Goal: Information Seeking & Learning: Understand process/instructions

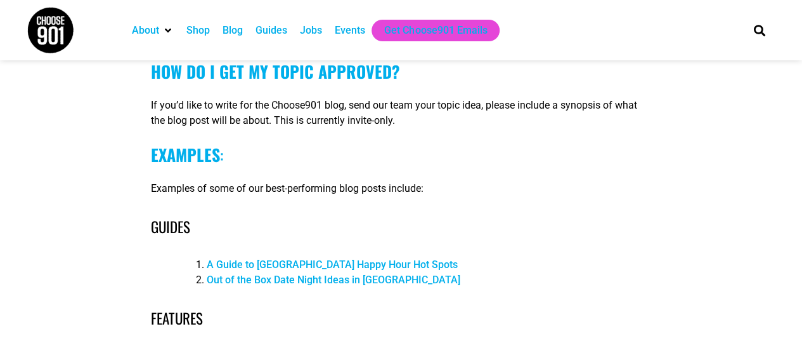
scroll to position [634, 0]
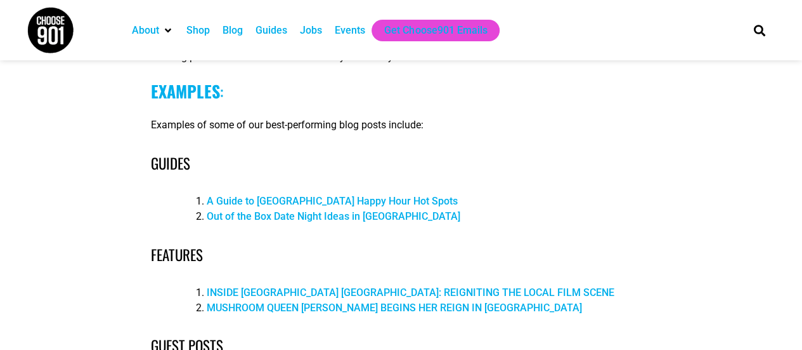
click at [351, 128] on p "Examples of some of our best-performing blog posts include:" at bounding box center [401, 124] width 501 height 15
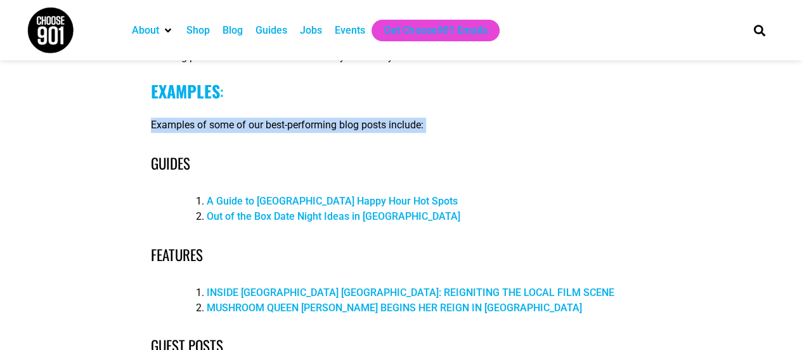
click at [351, 128] on p "Examples of some of our best-performing blog posts include:" at bounding box center [401, 124] width 501 height 15
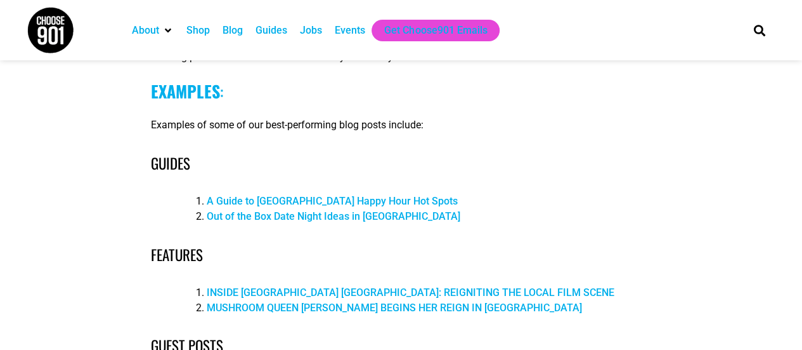
click at [347, 154] on h4 "Guides" at bounding box center [401, 163] width 501 height 22
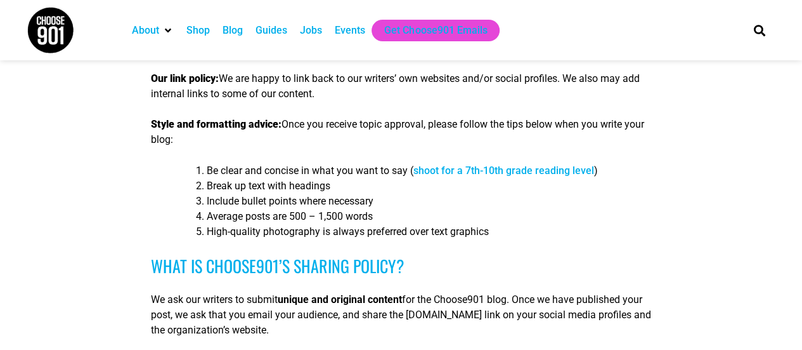
scroll to position [1078, 0]
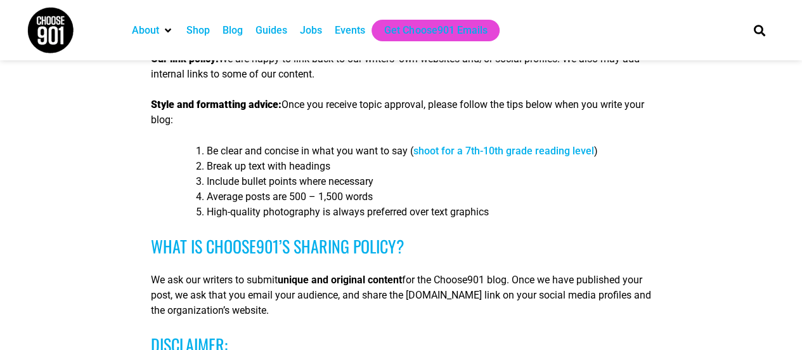
click at [368, 104] on p "Style and formatting advice: Once you receive topic approval, please follow the…" at bounding box center [401, 112] width 501 height 30
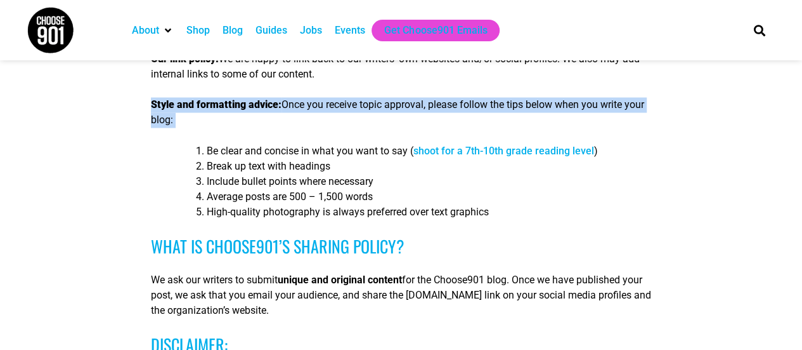
click at [368, 104] on p "Style and formatting advice: Once you receive topic approval, please follow the…" at bounding box center [401, 112] width 501 height 30
click at [369, 115] on p "Style and formatting advice: Once you receive topic approval, please follow the…" at bounding box center [401, 112] width 501 height 30
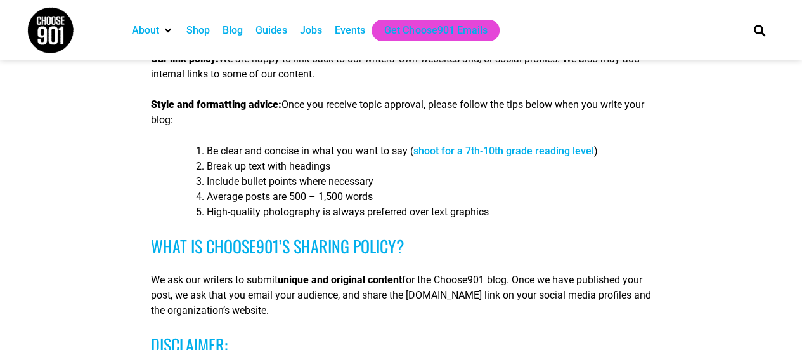
scroll to position [1142, 0]
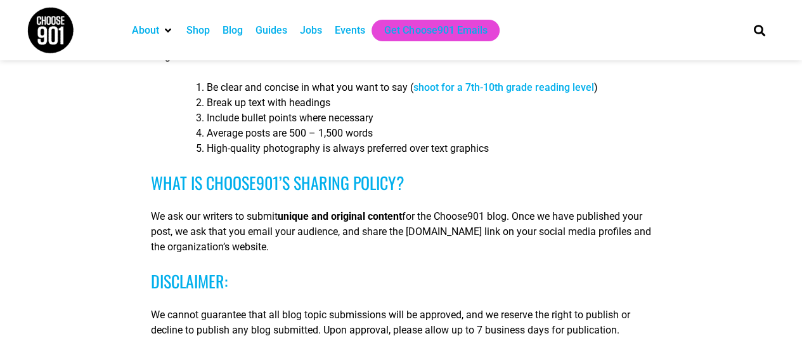
click at [283, 116] on li "Include bullet points where necessary" at bounding box center [429, 117] width 445 height 15
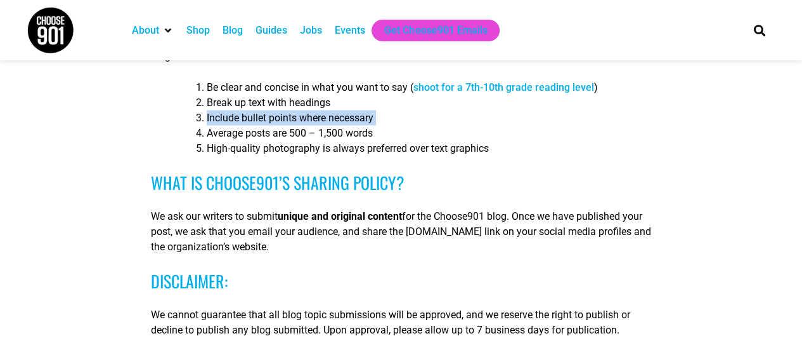
click at [283, 116] on li "Include bullet points where necessary" at bounding box center [429, 117] width 445 height 15
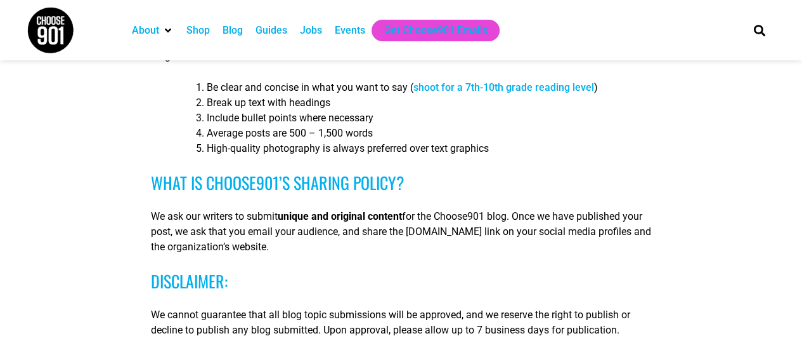
click at [279, 138] on li "Average posts are 500 – 1,500 words" at bounding box center [429, 132] width 445 height 15
click at [283, 145] on li "High-quality photography is always preferred over text graphics" at bounding box center [429, 147] width 445 height 15
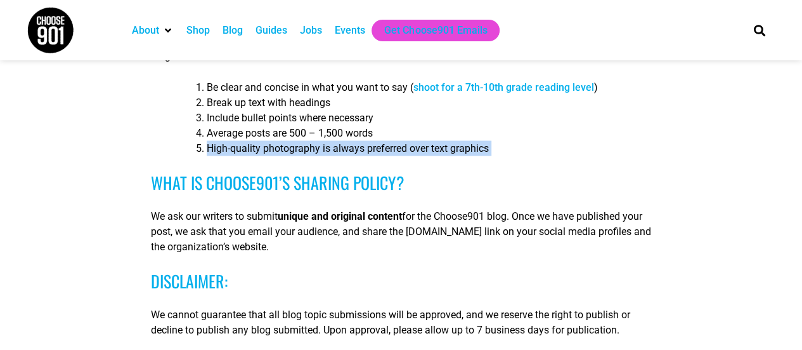
click at [283, 145] on li "High-quality photography is always preferred over text graphics" at bounding box center [429, 147] width 445 height 15
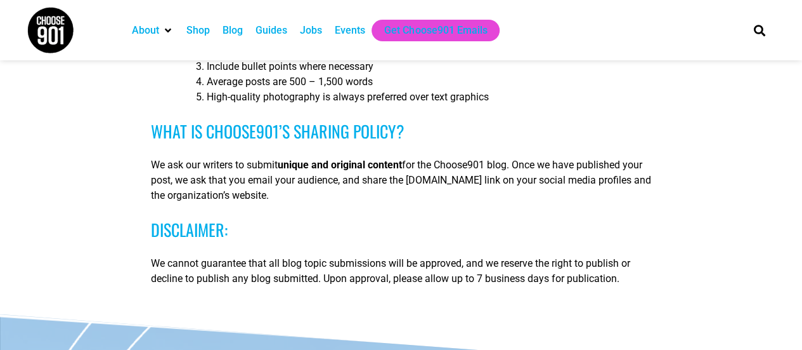
scroll to position [1078, 0]
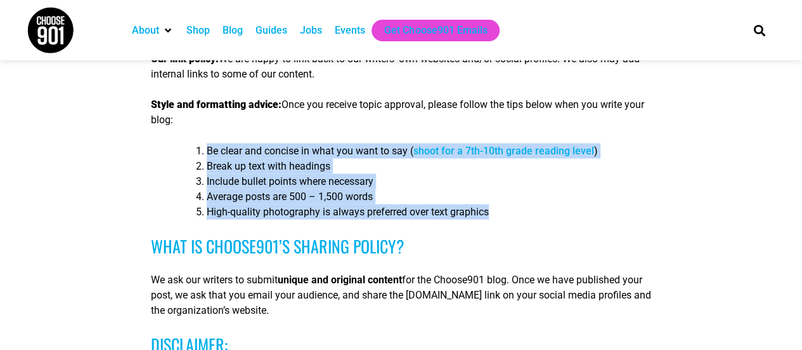
drag, startPoint x: 518, startPoint y: 207, endPoint x: 188, endPoint y: 150, distance: 335.4
click at [188, 150] on ol "Be clear and concise in what you want to say ( shoot for a 7th-10th grade readi…" at bounding box center [416, 181] width 471 height 76
copy ol "Be clear and concise in what you want to say ( shoot for a 7th-10th grade readi…"
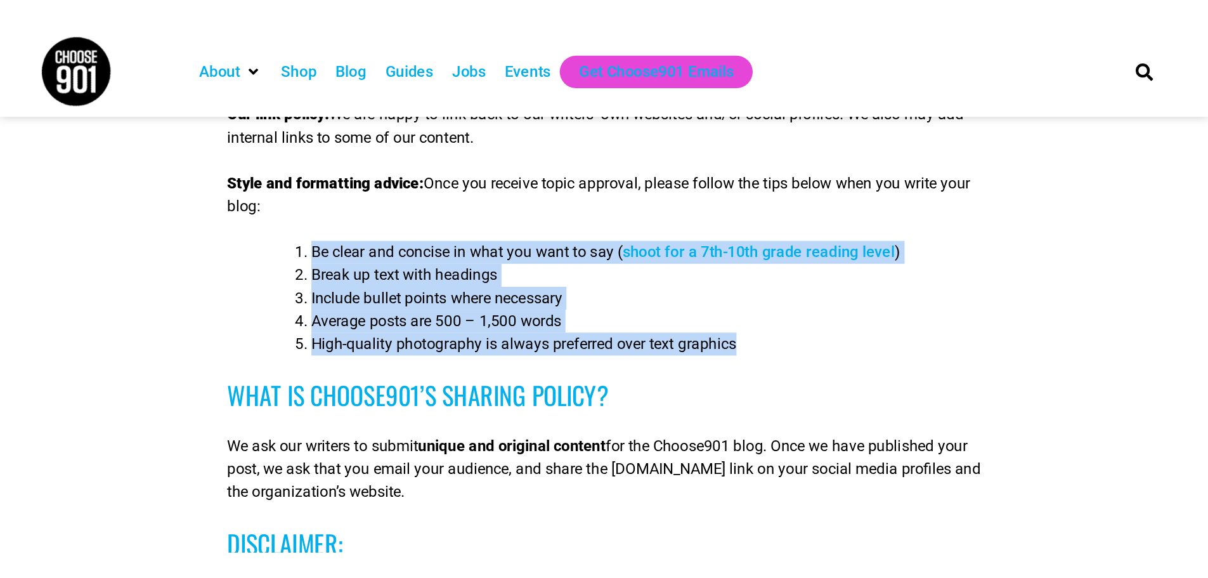
scroll to position [1015, 0]
